Goal: Information Seeking & Learning: Compare options

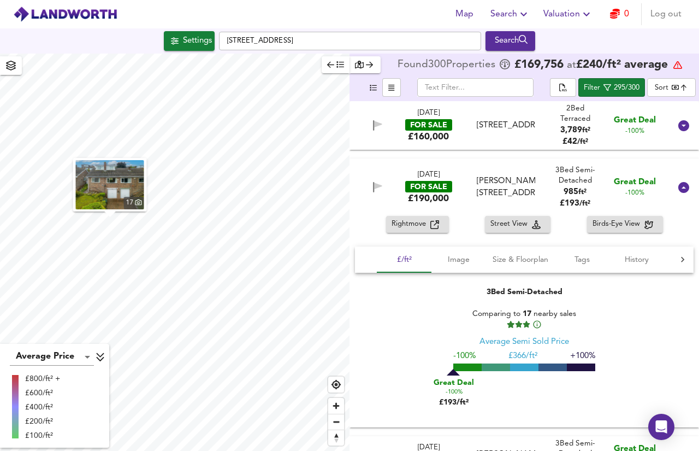
click at [679, 181] on icon at bounding box center [683, 187] width 13 height 13
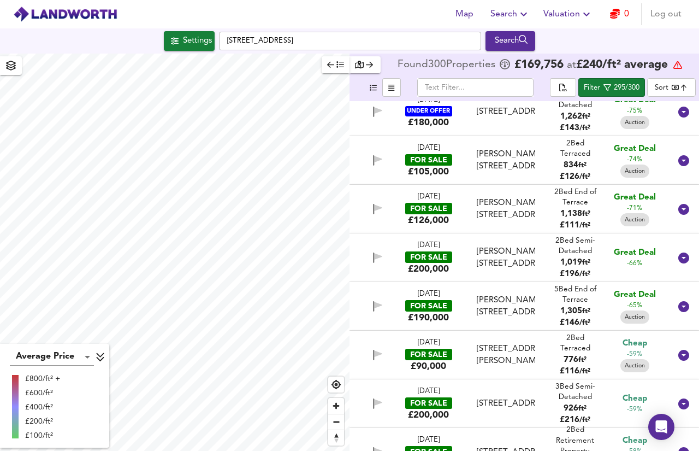
scroll to position [159, 0]
click at [679, 262] on icon at bounding box center [683, 257] width 11 height 11
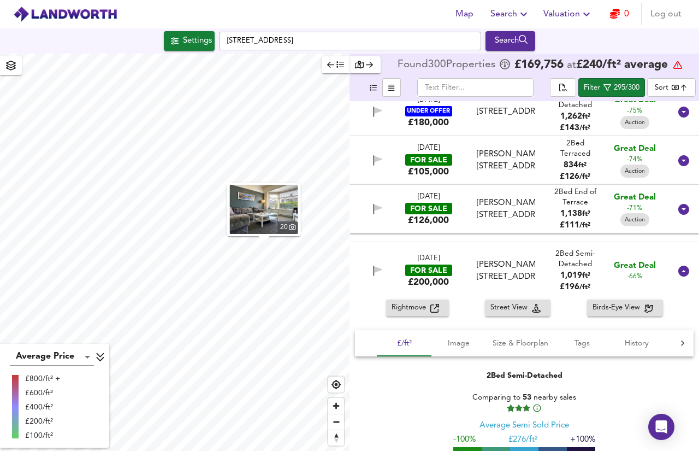
click at [428, 311] on span "Rightmove" at bounding box center [411, 307] width 39 height 13
click at [678, 270] on icon at bounding box center [683, 270] width 11 height 11
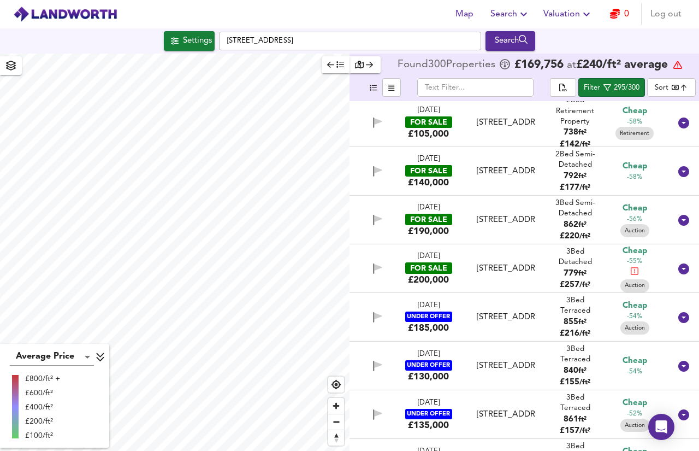
scroll to position [488, 0]
click at [678, 173] on icon at bounding box center [683, 172] width 11 height 11
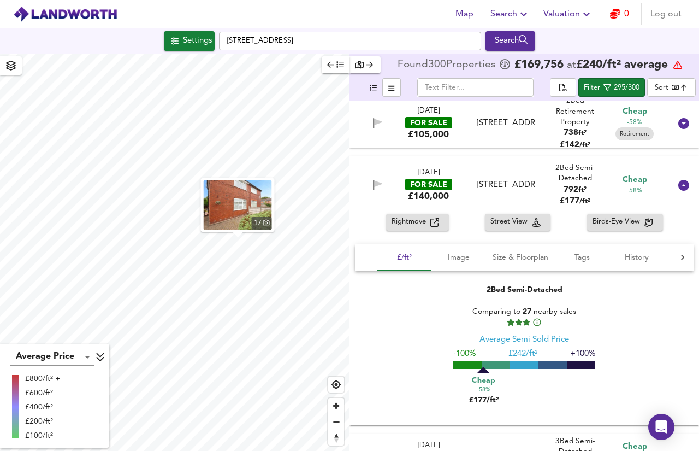
click at [434, 227] on div "Rightmove" at bounding box center [418, 222] width 52 height 13
click at [678, 184] on icon at bounding box center [683, 185] width 11 height 11
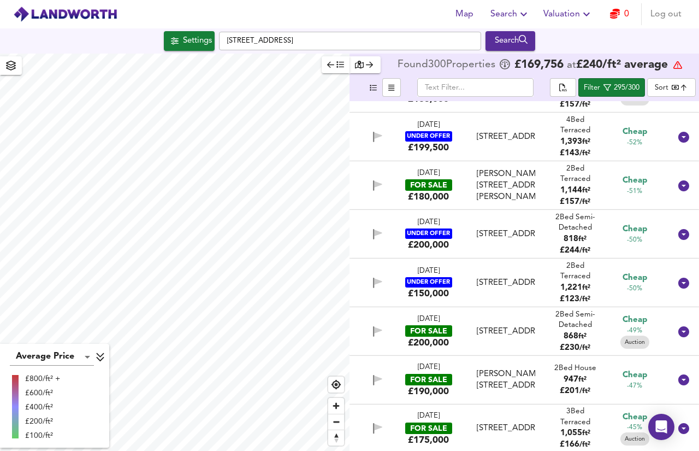
scroll to position [863, 0]
click at [678, 190] on icon at bounding box center [683, 186] width 11 height 11
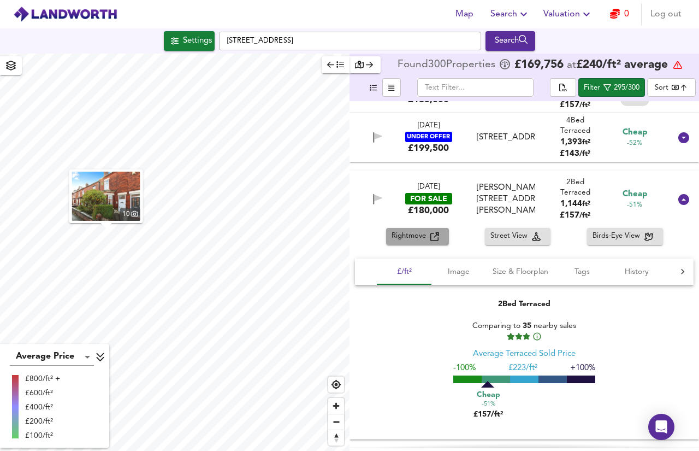
click at [422, 240] on span "Rightmove" at bounding box center [411, 236] width 39 height 13
click at [677, 204] on icon at bounding box center [683, 199] width 13 height 13
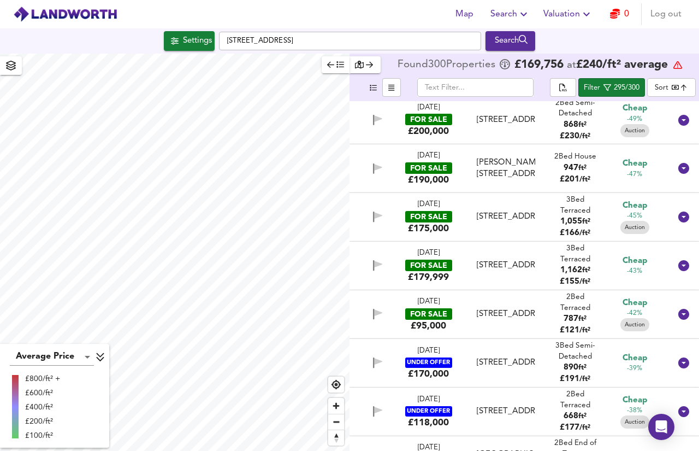
scroll to position [1074, 0]
click at [680, 172] on icon at bounding box center [683, 168] width 11 height 11
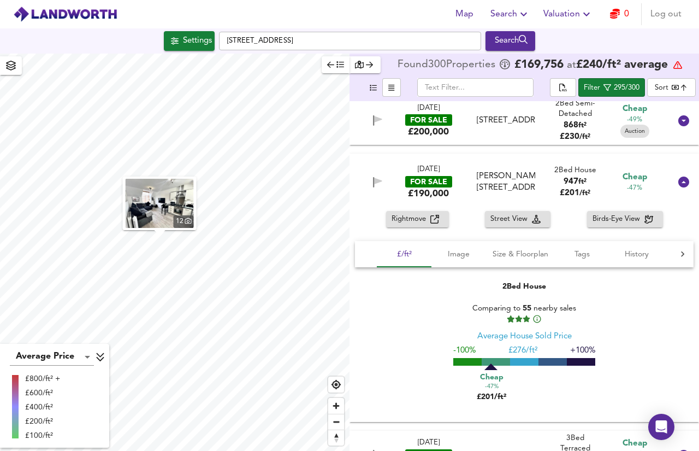
click at [430, 221] on icon "button" at bounding box center [434, 219] width 9 height 9
click at [678, 183] on icon at bounding box center [683, 181] width 11 height 11
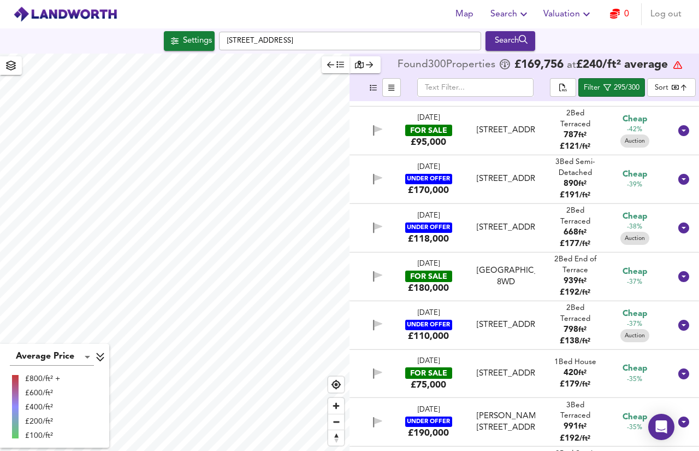
scroll to position [1258, 0]
click at [678, 274] on icon at bounding box center [683, 276] width 11 height 11
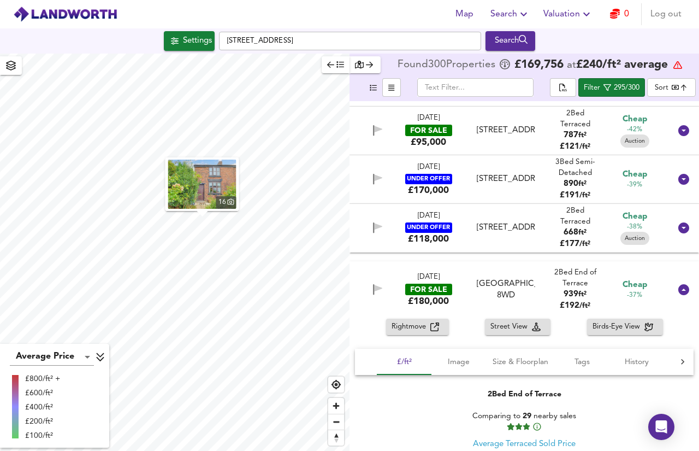
click at [423, 325] on span "Rightmove" at bounding box center [411, 327] width 39 height 13
click at [679, 291] on icon at bounding box center [683, 289] width 11 height 11
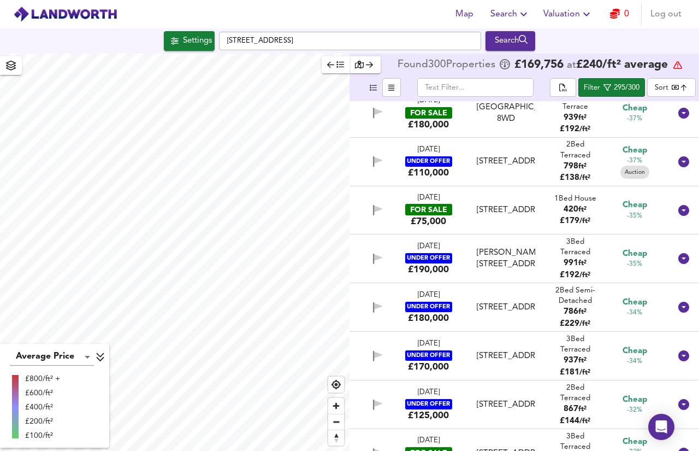
scroll to position [1421, 0]
